Goal: Task Accomplishment & Management: Complete application form

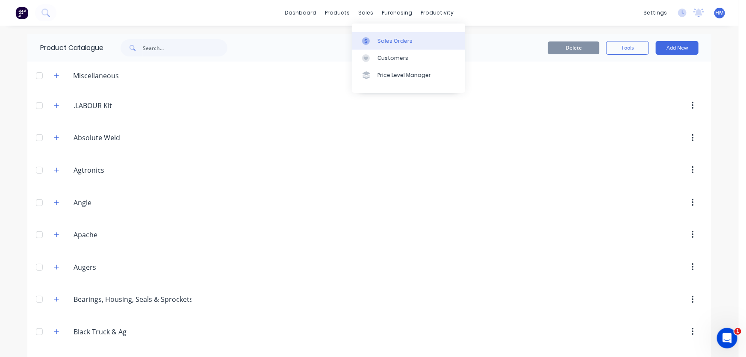
click at [384, 46] on link "Sales Orders" at bounding box center [408, 40] width 113 height 17
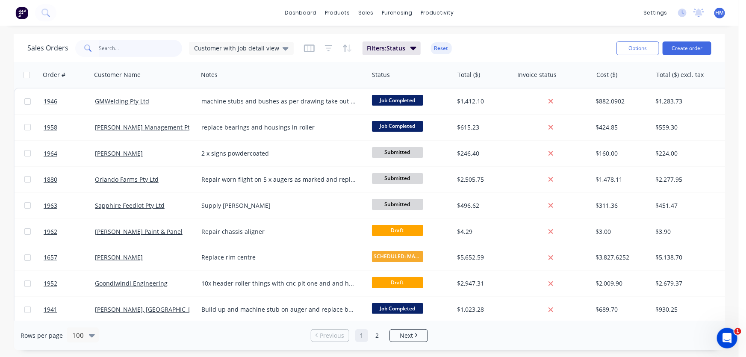
click at [136, 42] on input "text" at bounding box center [140, 48] width 83 height 17
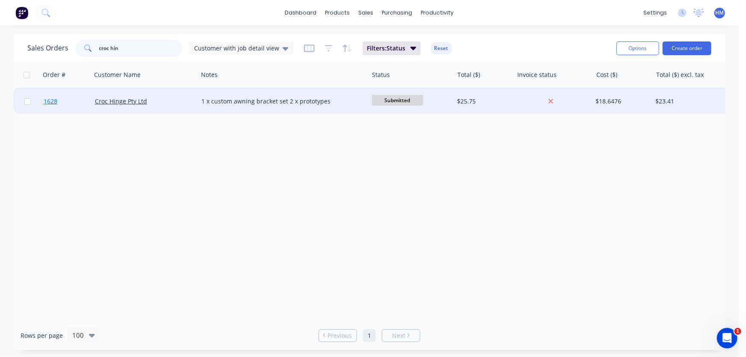
type input "croc hin"
click at [77, 98] on link "1628" at bounding box center [69, 101] width 51 height 26
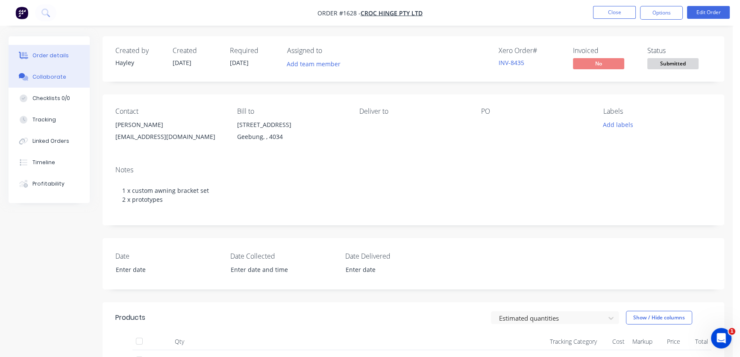
click at [59, 76] on div "Collaborate" at bounding box center [49, 77] width 34 height 8
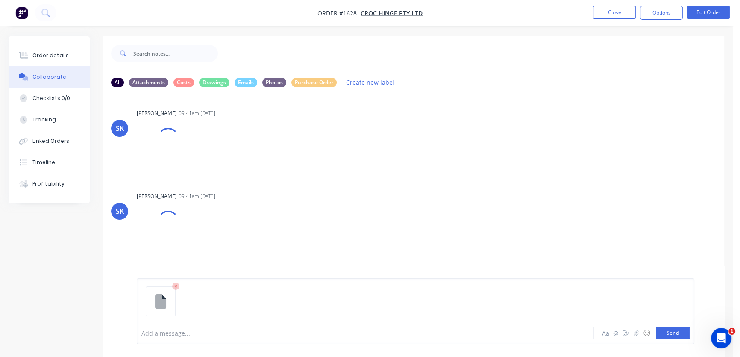
click at [663, 334] on button "Send" at bounding box center [673, 333] width 34 height 13
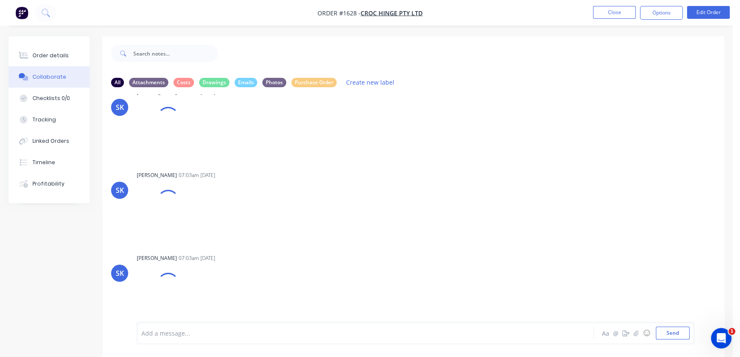
scroll to position [334, 0]
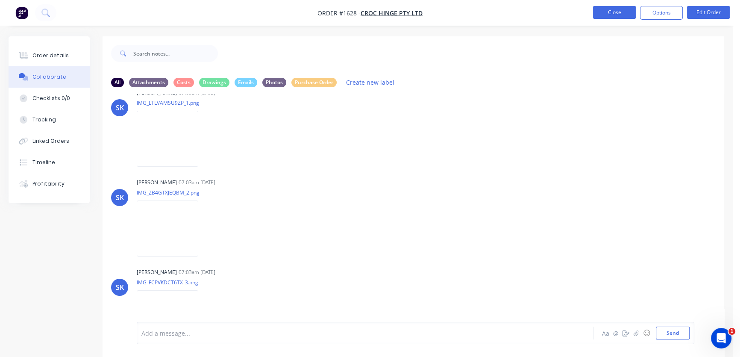
click at [611, 15] on button "Close" at bounding box center [614, 12] width 43 height 13
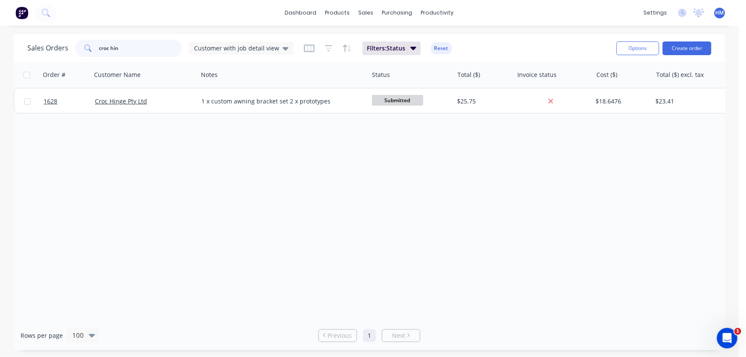
click at [136, 49] on input "croc hin" at bounding box center [140, 48] width 83 height 17
drag, startPoint x: 153, startPoint y: 45, endPoint x: 49, endPoint y: 45, distance: 103.9
click at [49, 45] on div "Sales Orders croc hin Customer with job detail view" at bounding box center [160, 48] width 266 height 17
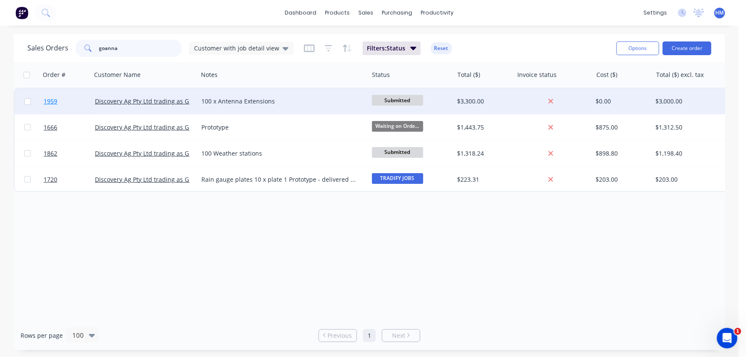
type input "goanna"
click at [75, 102] on link "1959" at bounding box center [69, 101] width 51 height 26
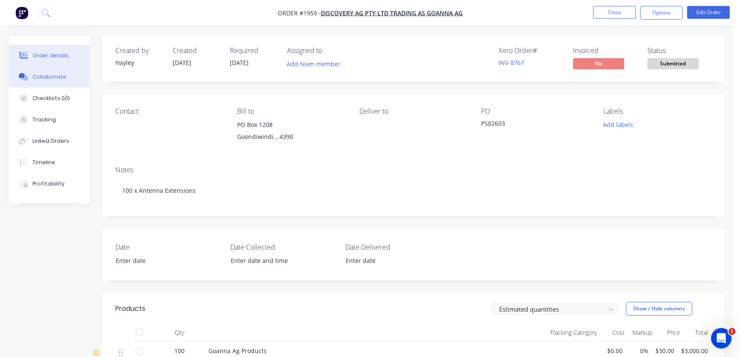
click at [49, 73] on div "Collaborate" at bounding box center [49, 77] width 34 height 8
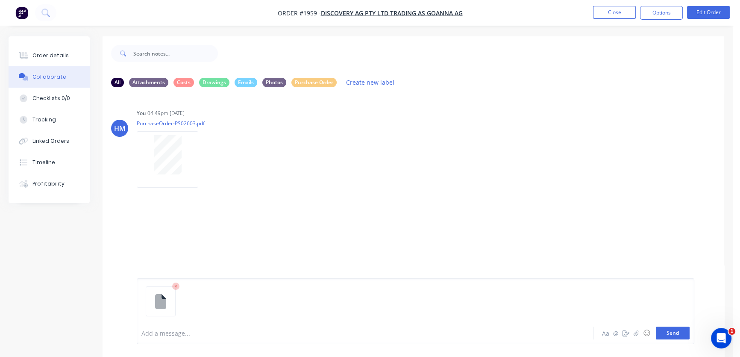
click at [669, 335] on button "Send" at bounding box center [673, 333] width 34 height 13
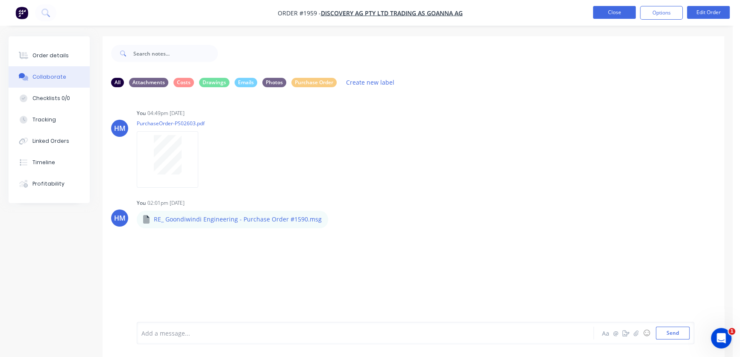
click at [597, 16] on button "Close" at bounding box center [614, 12] width 43 height 13
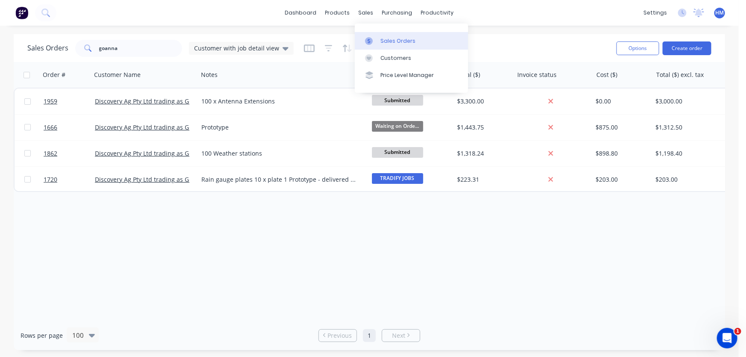
click at [375, 39] on div at bounding box center [371, 41] width 13 height 8
click at [131, 51] on input "goanna" at bounding box center [140, 48] width 83 height 17
drag, startPoint x: 132, startPoint y: 51, endPoint x: 35, endPoint y: 50, distance: 97.0
click at [35, 50] on div "Sales Orders goanna Customer with job detail view" at bounding box center [160, 48] width 266 height 17
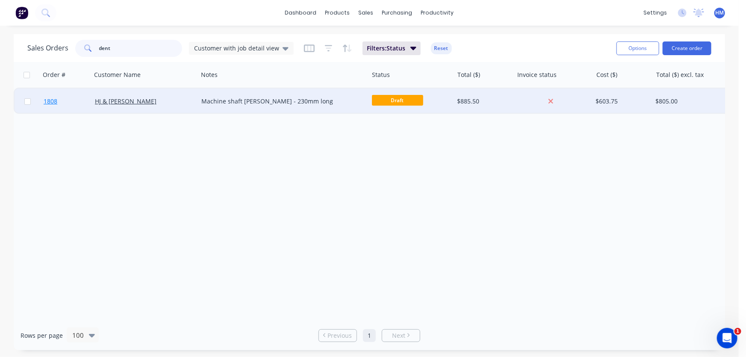
type input "dent"
click at [67, 102] on link "1808" at bounding box center [69, 101] width 51 height 26
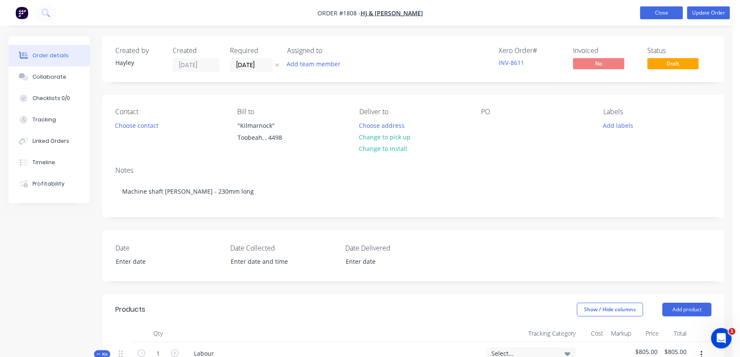
click at [667, 11] on button "Close" at bounding box center [661, 12] width 43 height 13
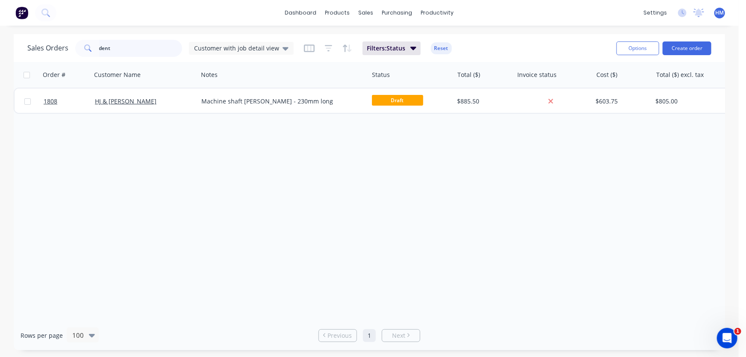
click at [7, 53] on div "Sales Orders dent Customer with job detail view Filters: Status Reset Options C…" at bounding box center [369, 192] width 739 height 316
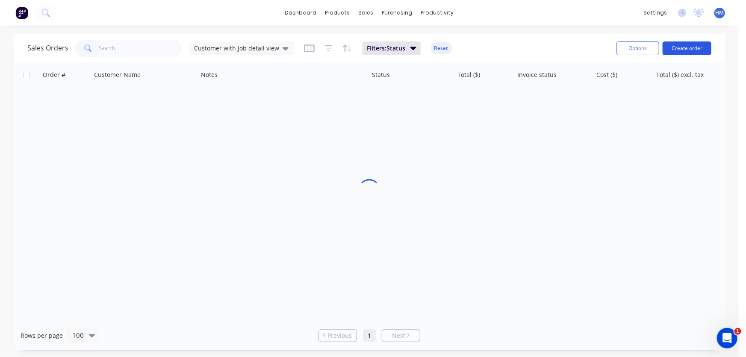
click at [688, 43] on button "Create order" at bounding box center [686, 48] width 49 height 14
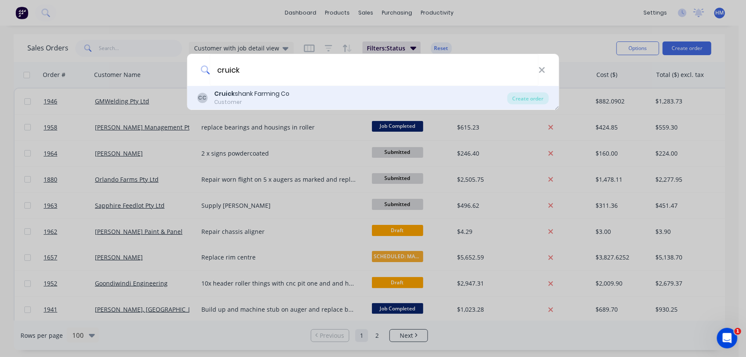
type input "cruick"
click at [248, 97] on div "Cruick shank Farming Co" at bounding box center [251, 93] width 75 height 9
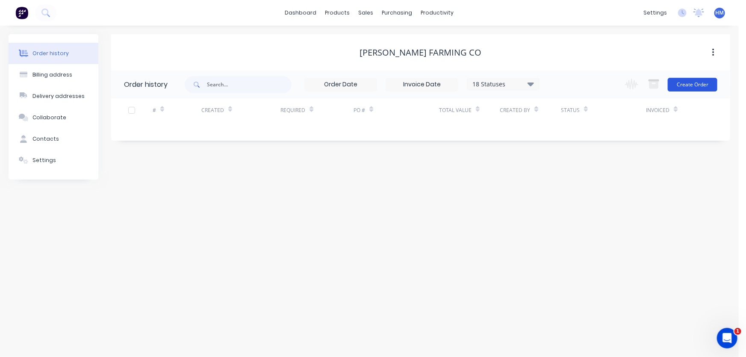
click at [694, 83] on button "Create Order" at bounding box center [693, 85] width 50 height 14
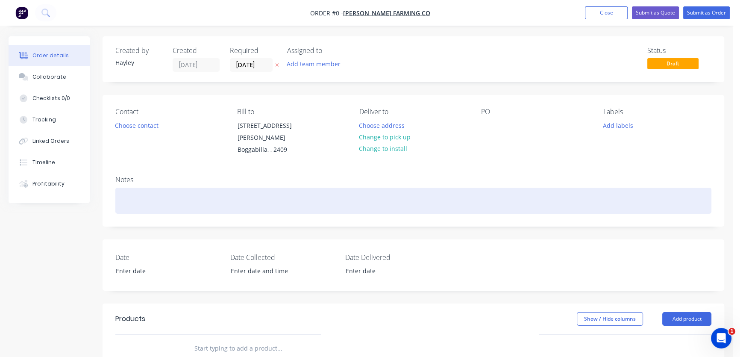
click at [200, 188] on div at bounding box center [413, 201] width 596 height 26
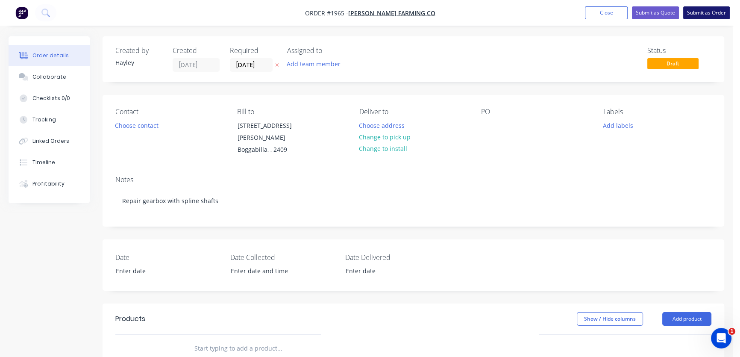
click at [697, 14] on button "Submit as Order" at bounding box center [706, 12] width 47 height 13
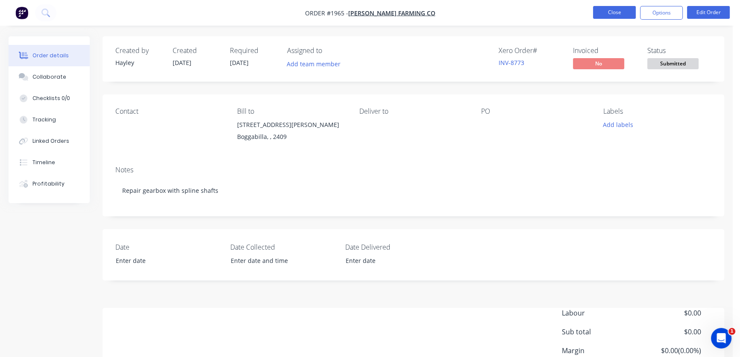
click at [602, 12] on button "Close" at bounding box center [614, 12] width 43 height 13
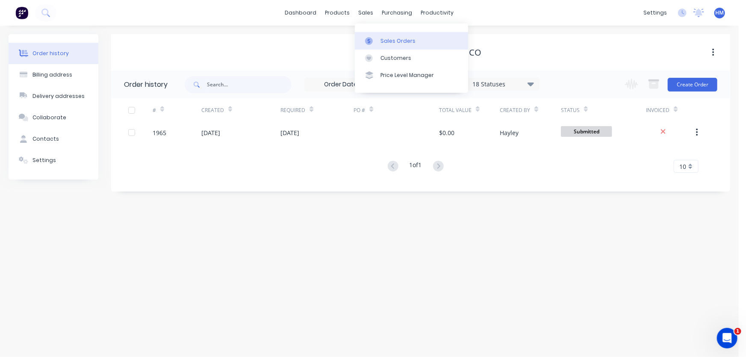
click at [383, 39] on div "Sales Orders" at bounding box center [397, 41] width 35 height 8
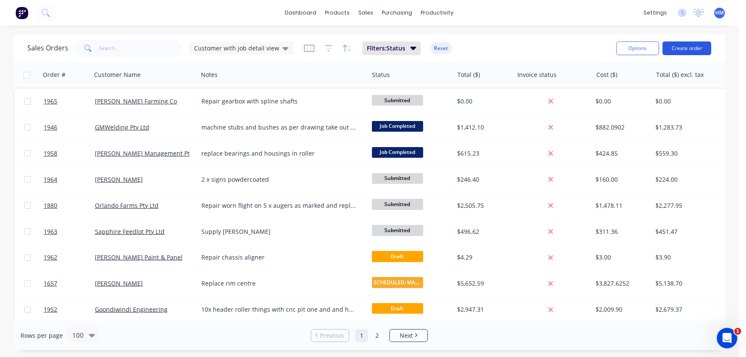
click at [681, 48] on button "Create order" at bounding box center [686, 48] width 49 height 14
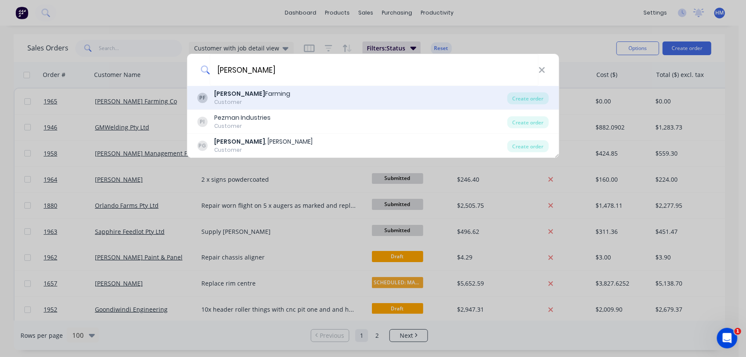
type input "[PERSON_NAME]"
click at [232, 96] on div "Perry Farming" at bounding box center [252, 93] width 76 height 9
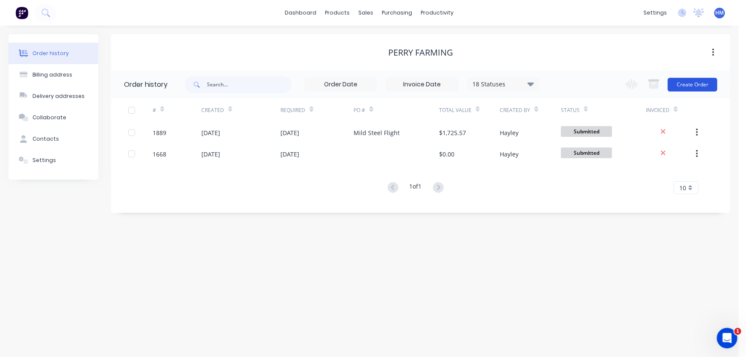
click at [696, 87] on button "Create Order" at bounding box center [693, 85] width 50 height 14
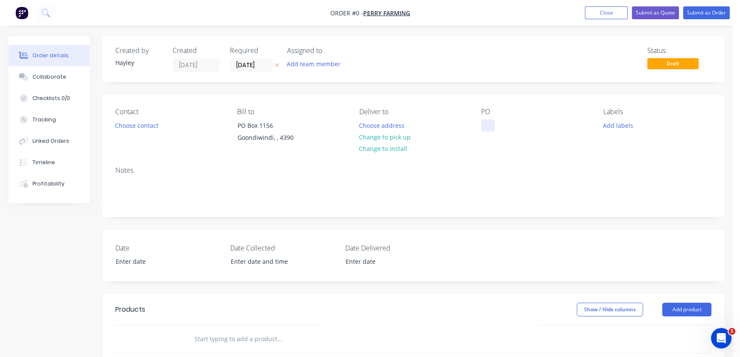
click at [485, 121] on div at bounding box center [488, 125] width 14 height 12
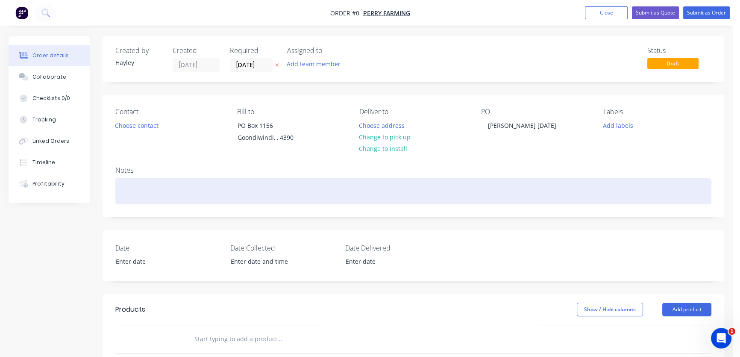
click at [156, 201] on div "Order details Collaborate Checklists 0/0 Tracking Linked Orders Timeline Profit…" at bounding box center [366, 303] width 733 height 535
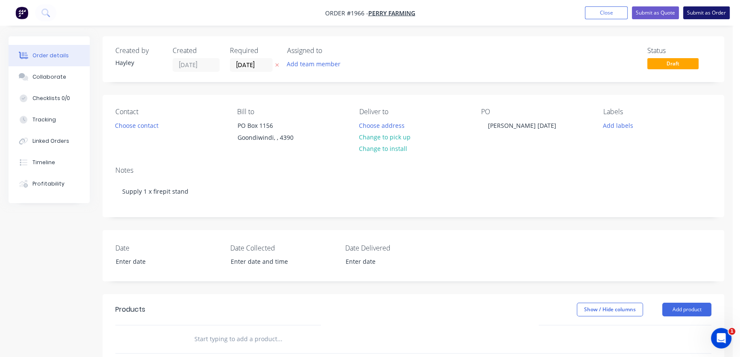
click at [715, 13] on button "Submit as Order" at bounding box center [706, 12] width 47 height 13
